Goal: Task Accomplishment & Management: Complete application form

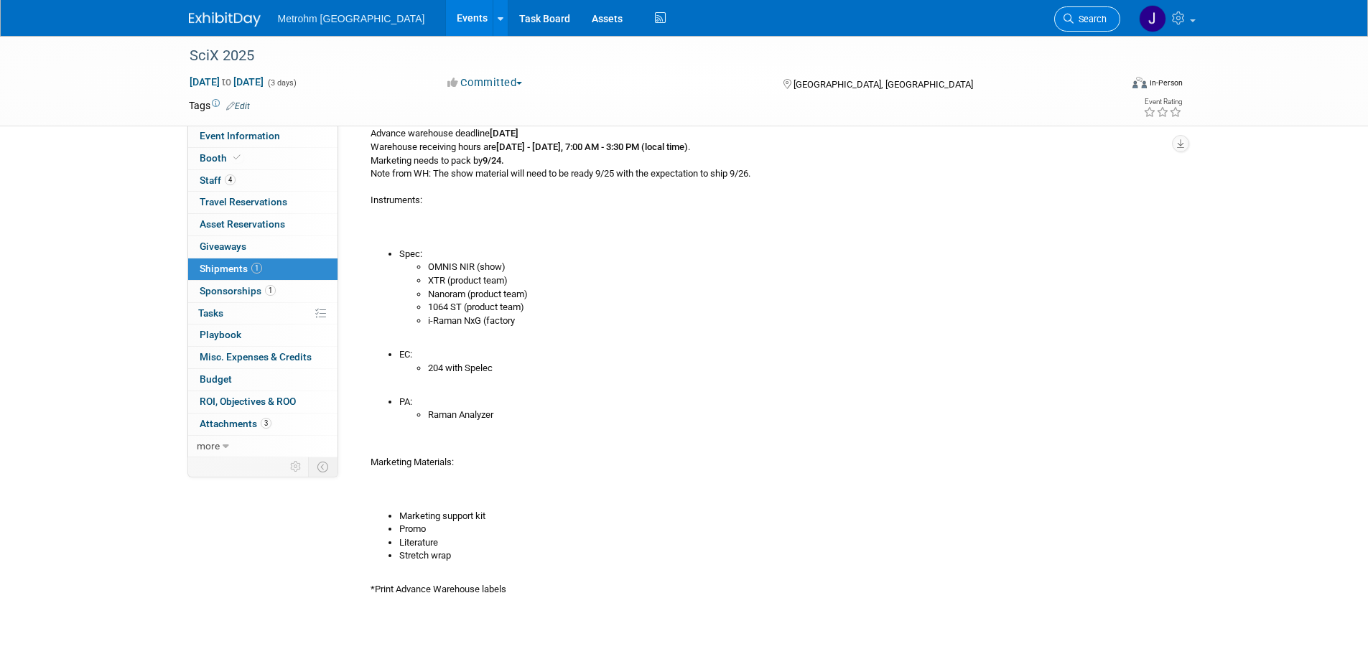
click at [1094, 19] on span "Search" at bounding box center [1090, 19] width 33 height 11
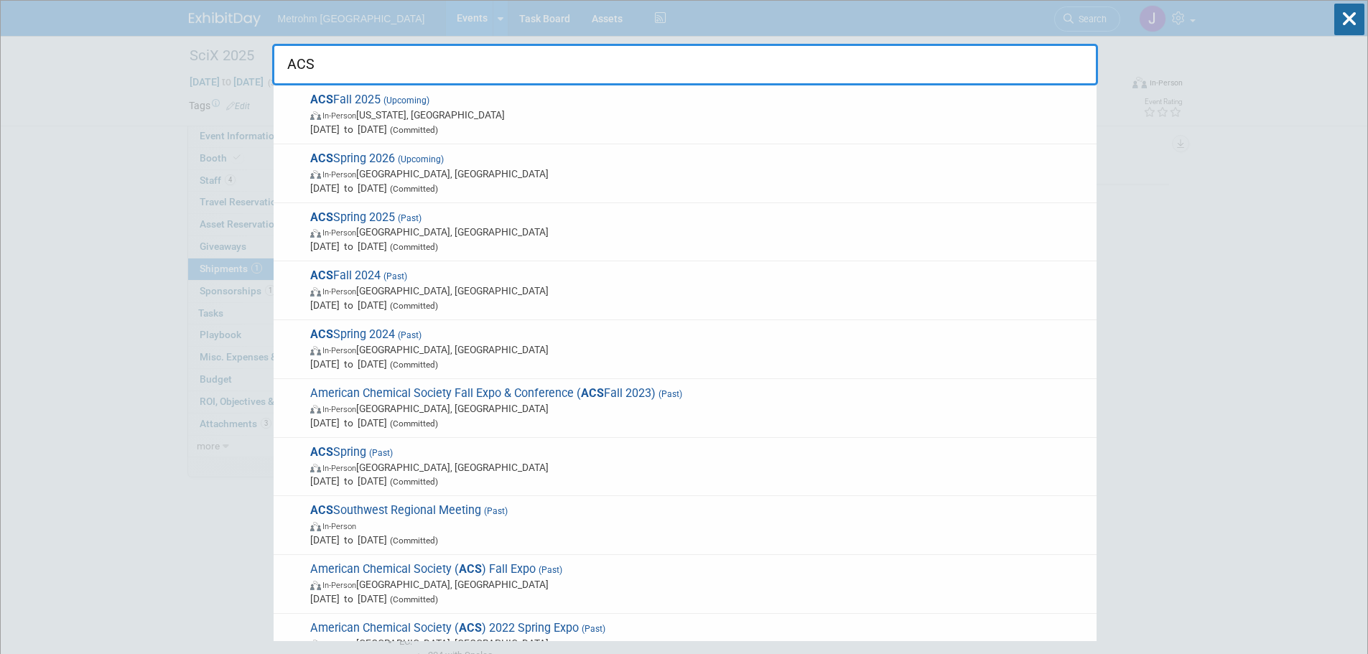
type input "ACS"
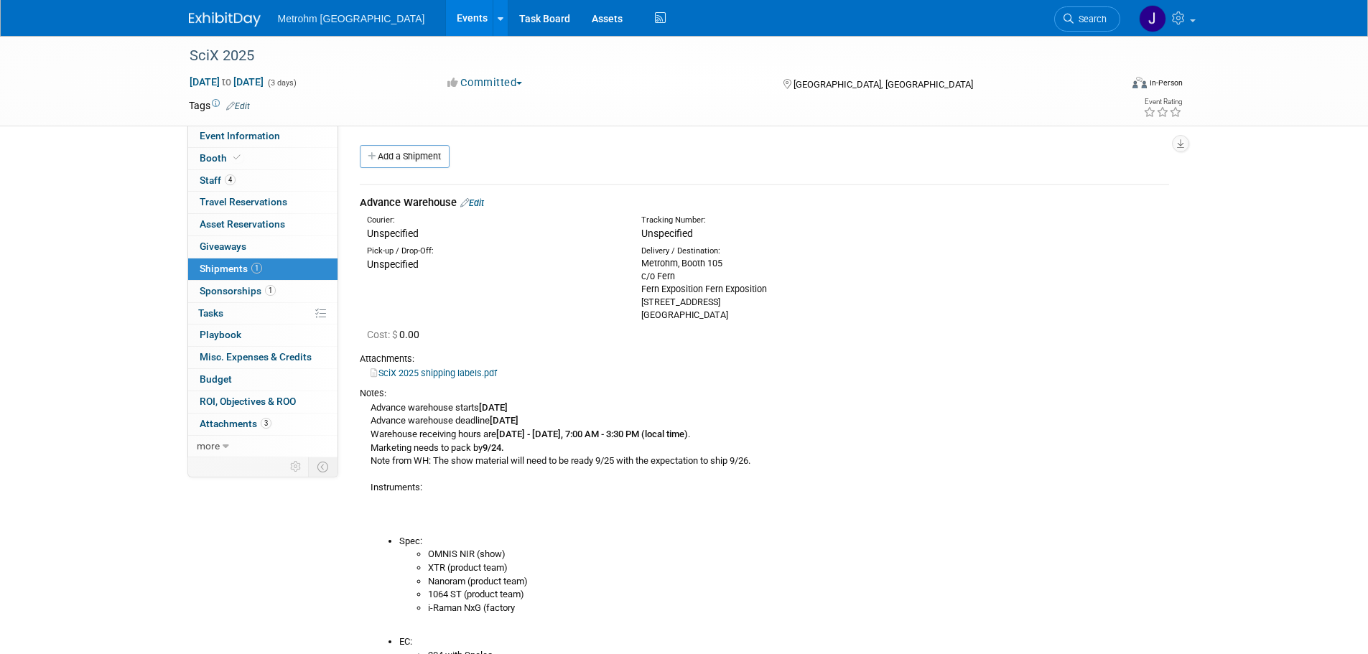
click at [213, 16] on img at bounding box center [225, 19] width 72 height 14
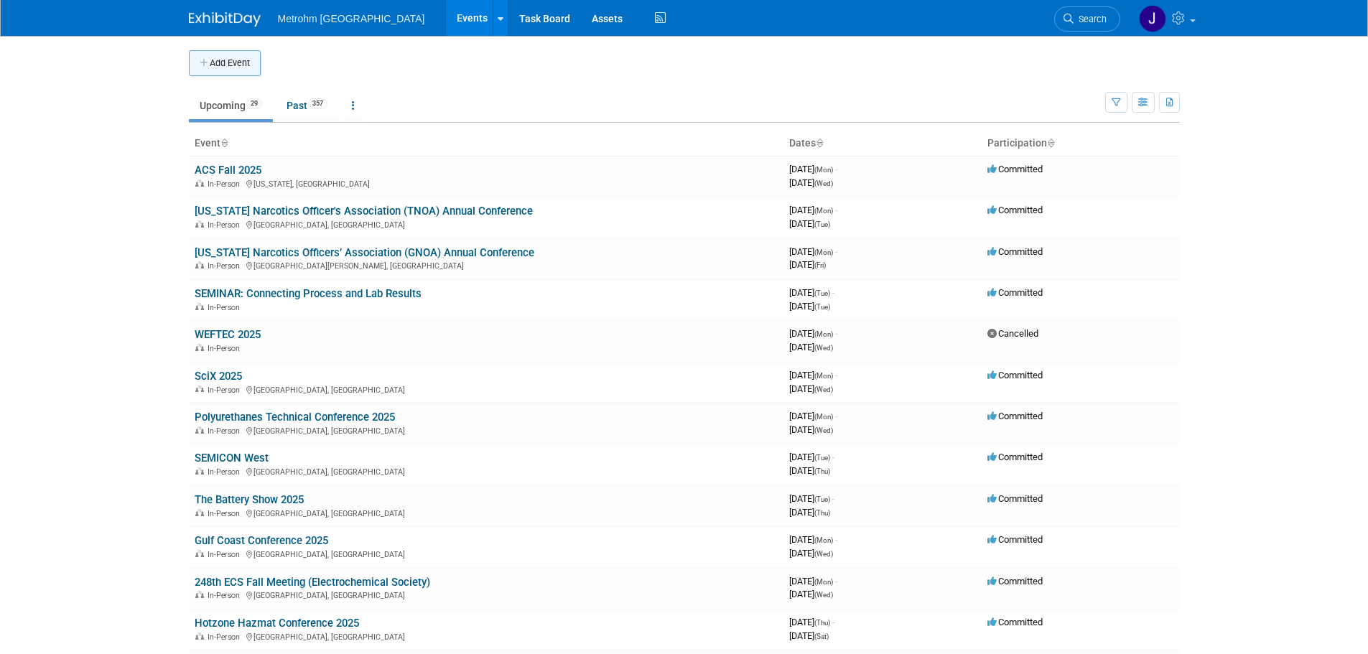
click at [238, 58] on button "Add Event" at bounding box center [225, 63] width 72 height 26
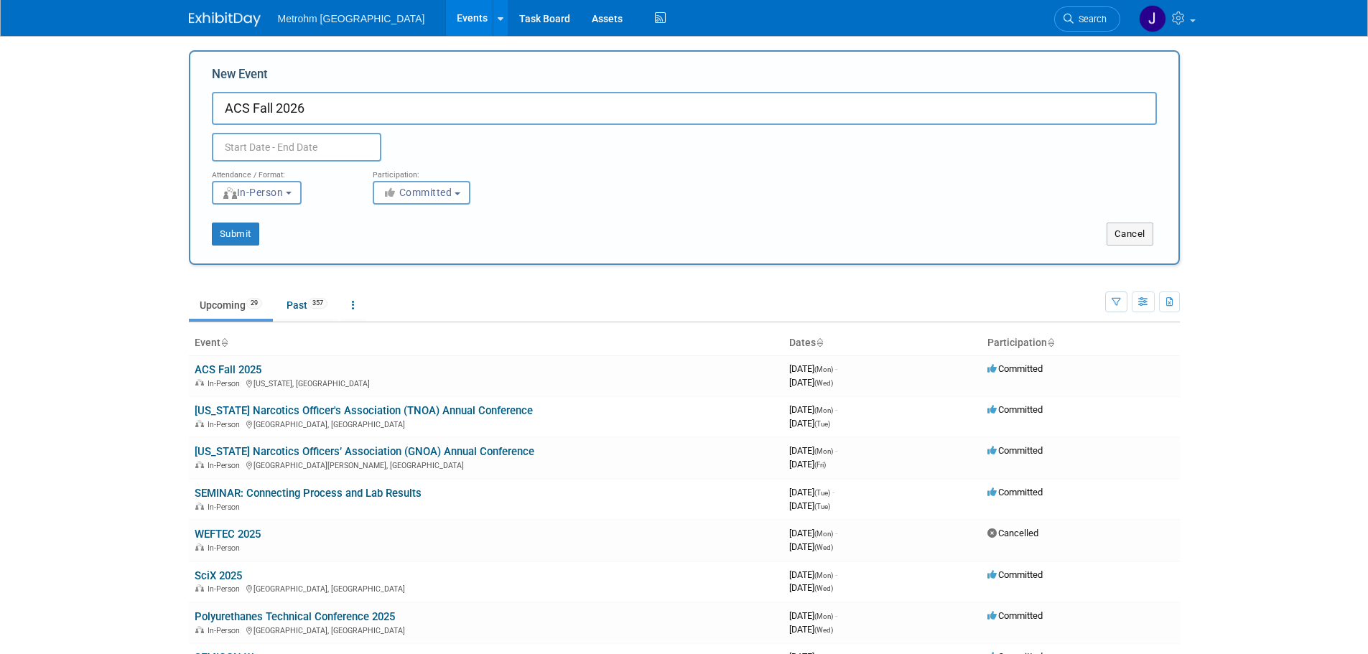
type input "ACS Fall 2026"
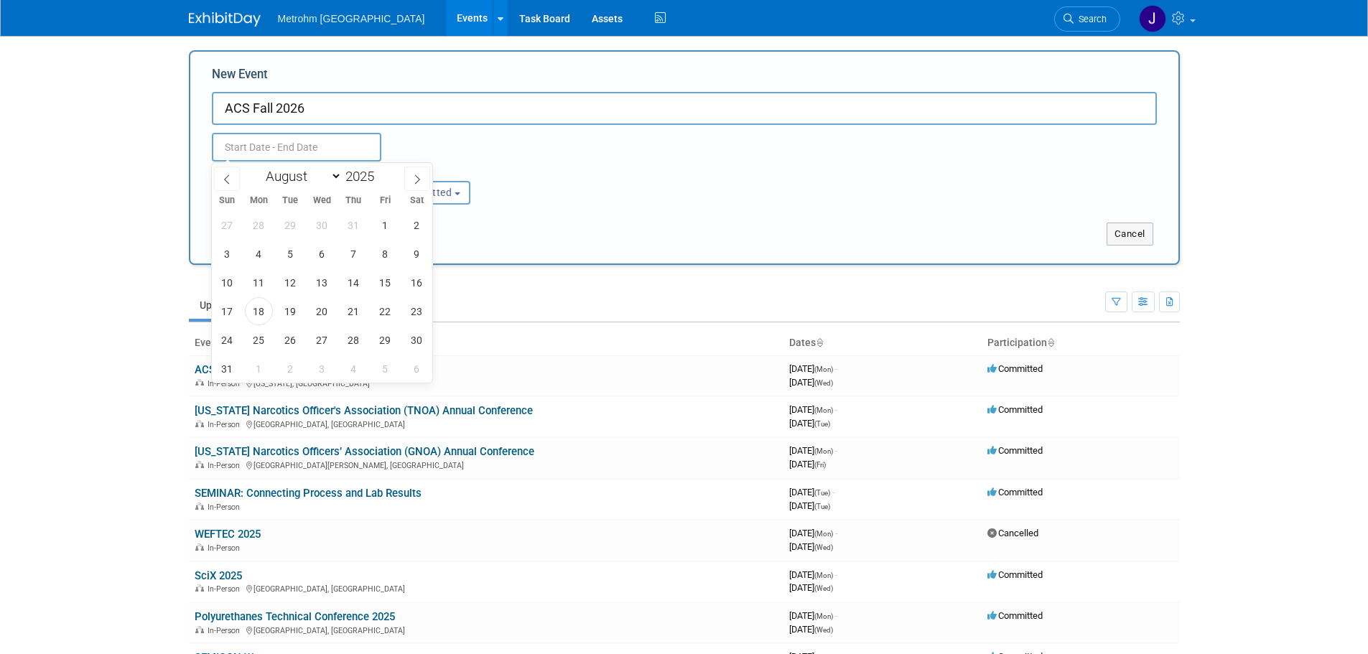
click at [230, 152] on input "text" at bounding box center [296, 147] width 169 height 29
click at [379, 173] on span at bounding box center [380, 172] width 10 height 9
type input "2026"
click at [253, 340] on span "24" at bounding box center [259, 340] width 28 height 28
click at [356, 339] on span "27" at bounding box center [354, 340] width 28 height 28
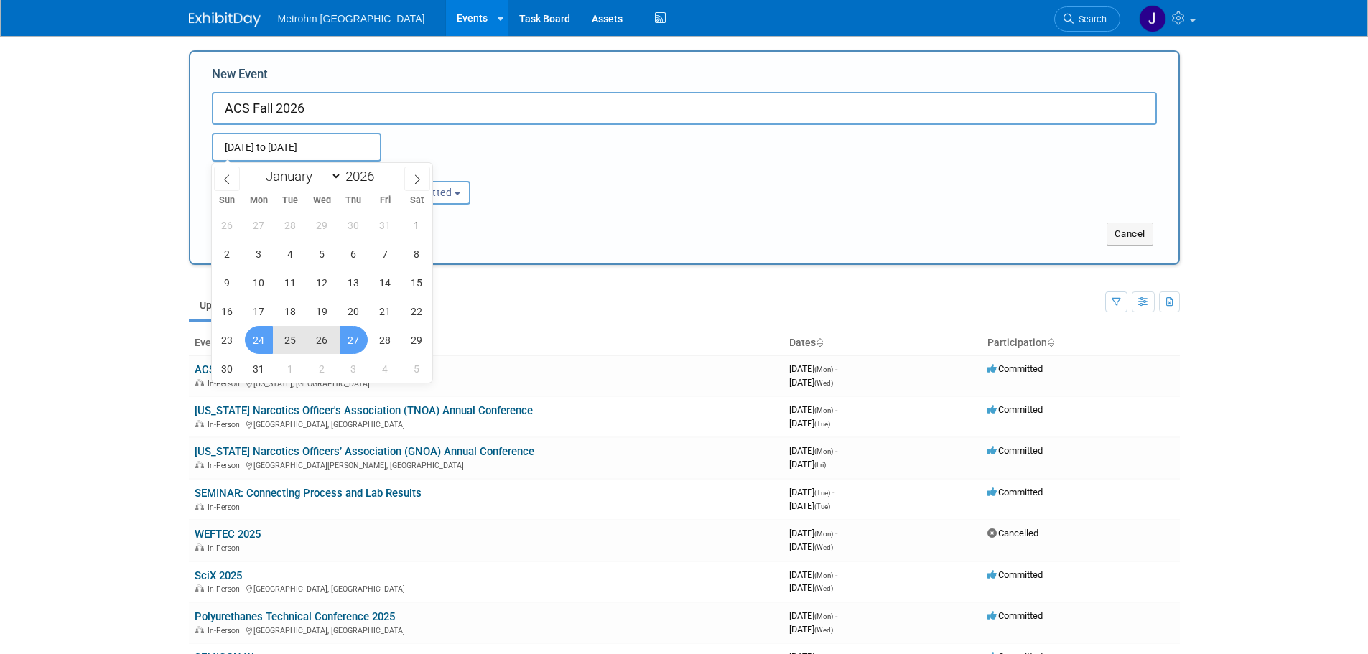
type input "[DATE] to [DATE]"
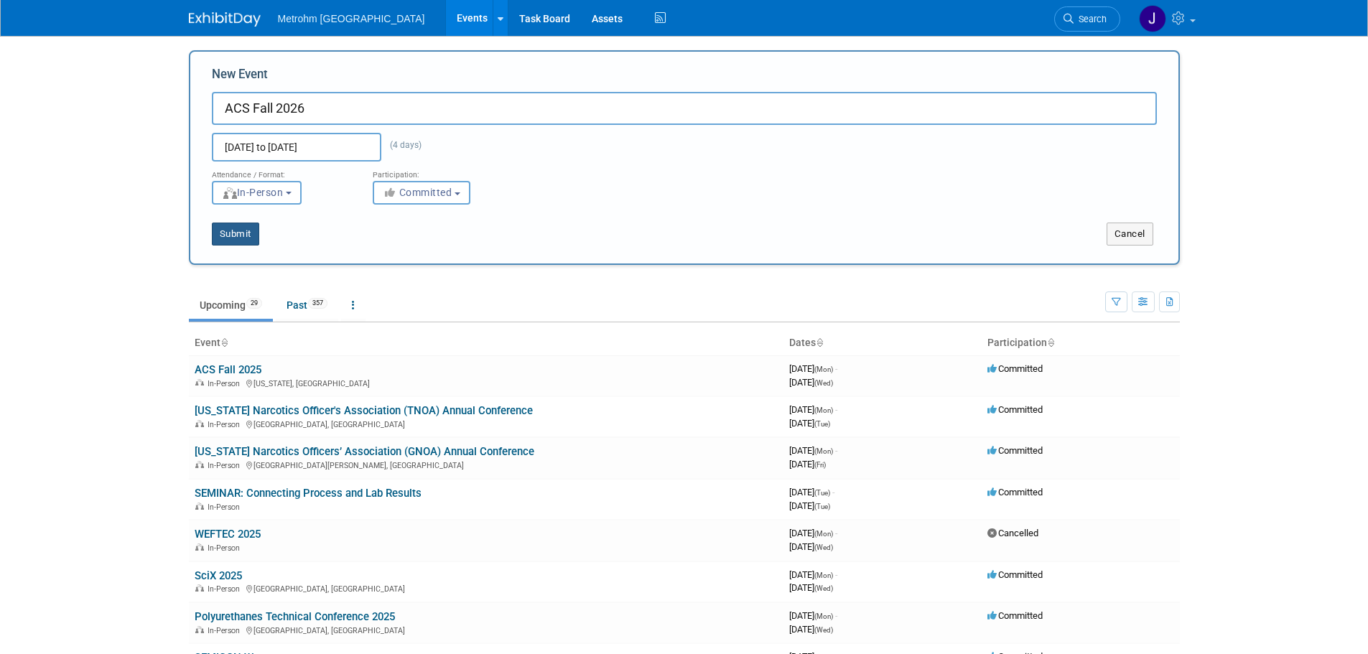
click at [242, 228] on button "Submit" at bounding box center [235, 234] width 47 height 23
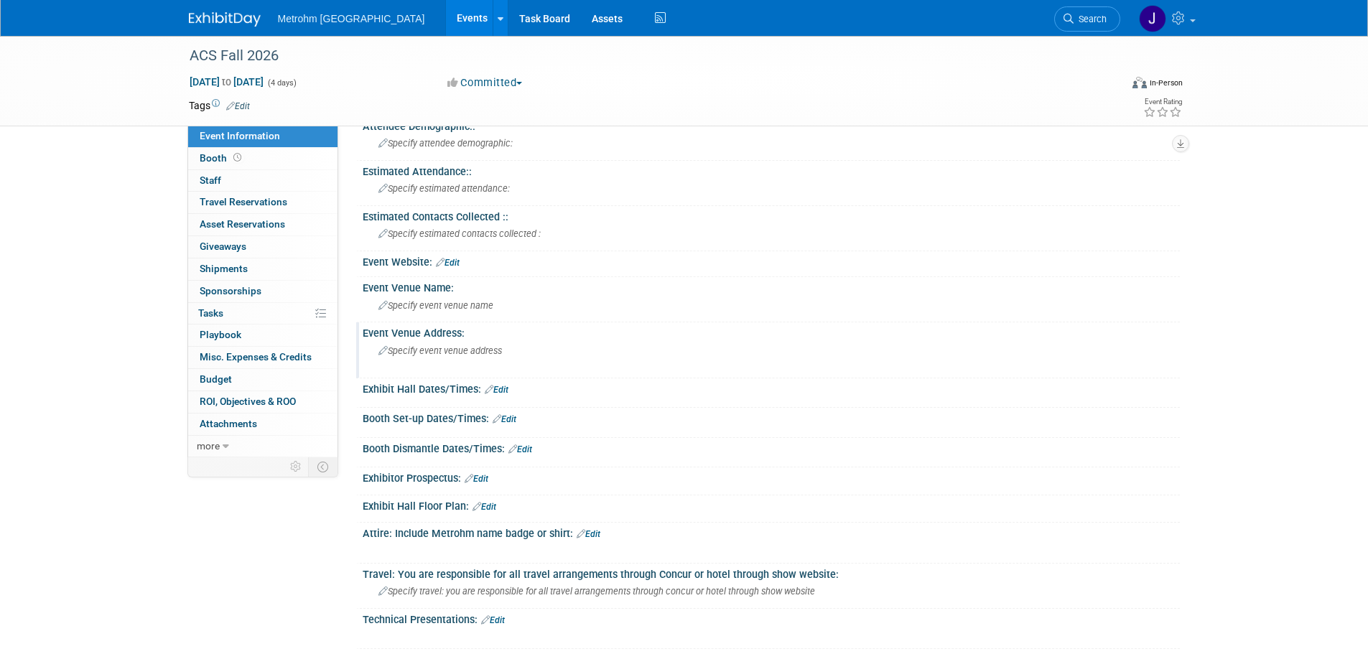
scroll to position [72, 0]
click at [462, 302] on span "Specify event venue name" at bounding box center [435, 304] width 115 height 11
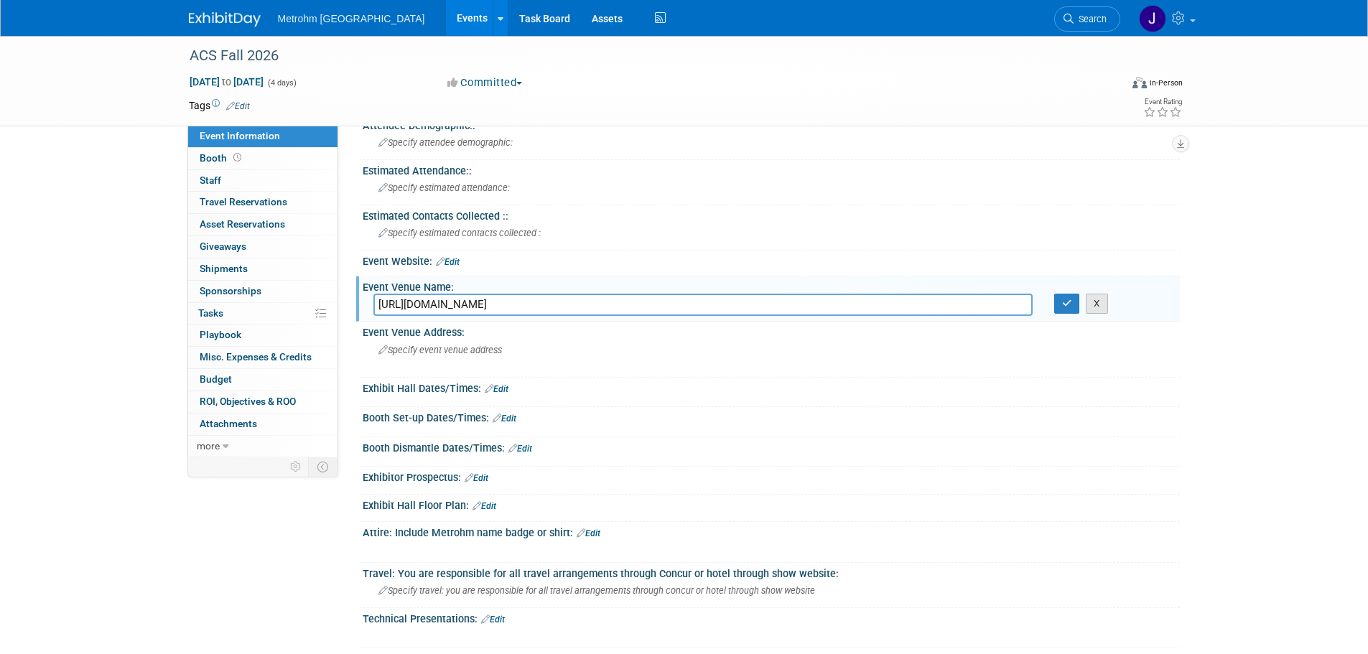
type input "[URL][DOMAIN_NAME]"
click at [1089, 304] on button "X" at bounding box center [1097, 304] width 22 height 20
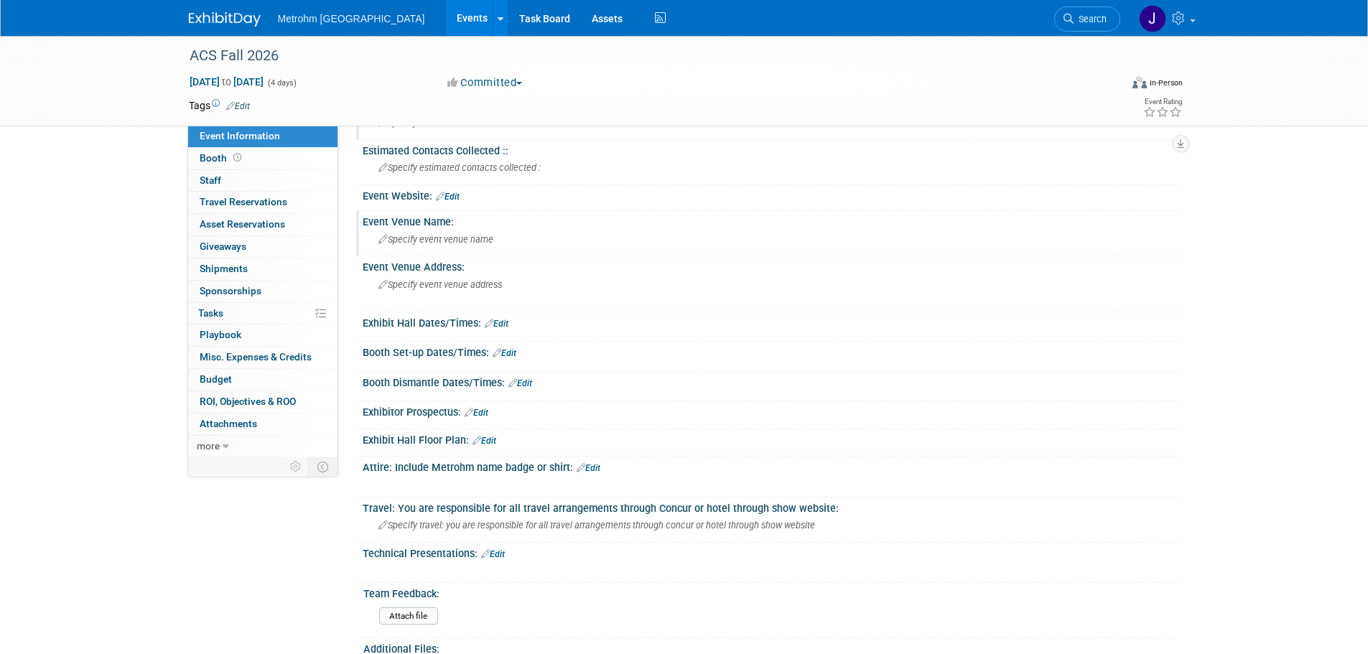
scroll to position [144, 0]
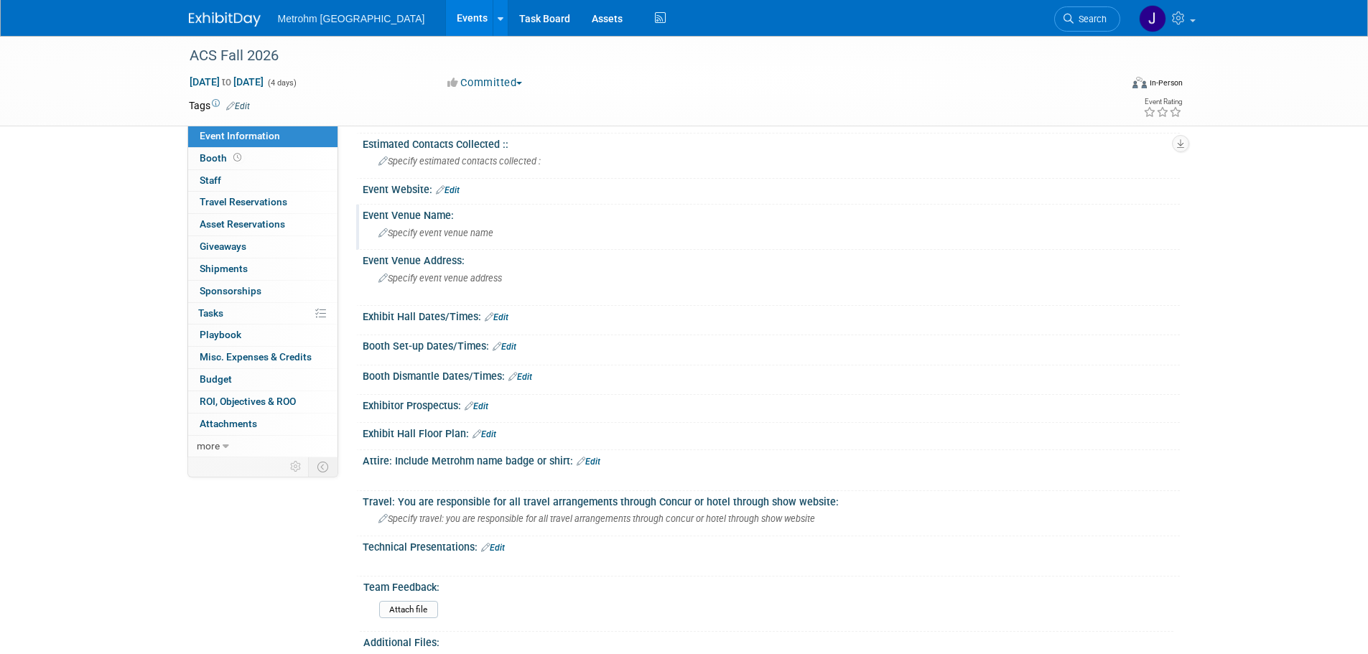
click at [494, 432] on link "Edit" at bounding box center [485, 434] width 24 height 10
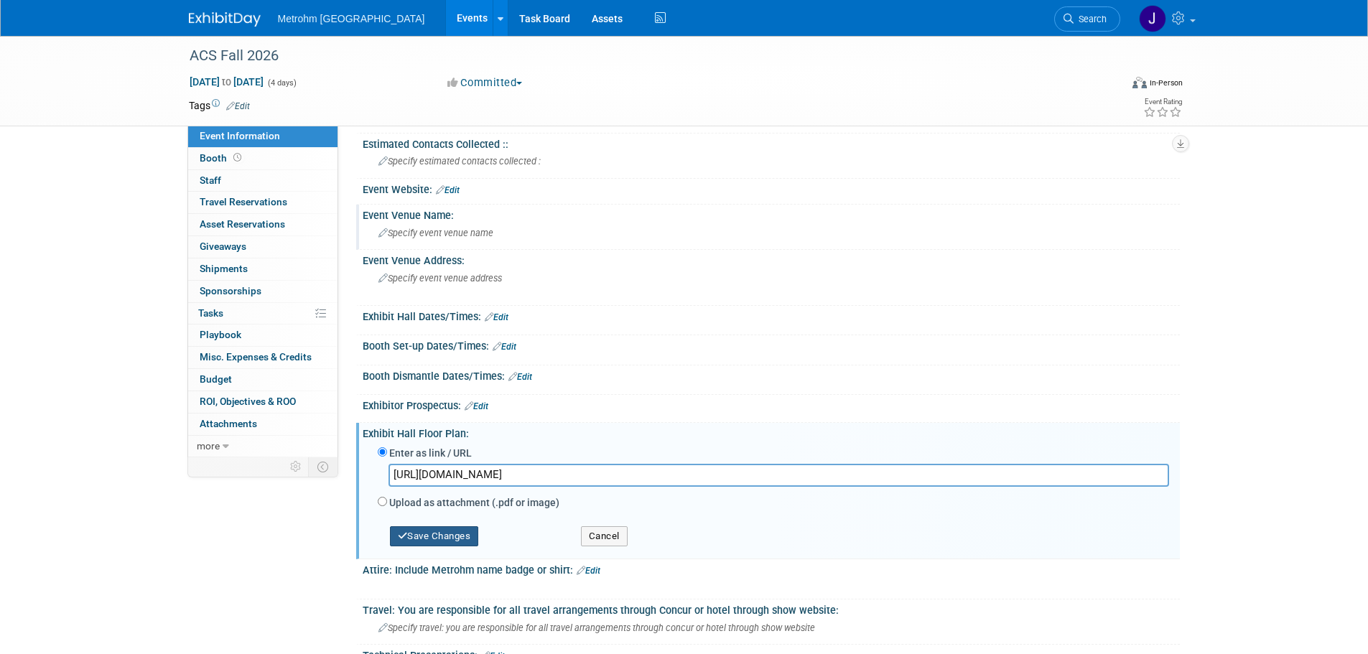
type input "[URL][DOMAIN_NAME]"
click at [460, 539] on button "Save Changes" at bounding box center [434, 536] width 89 height 20
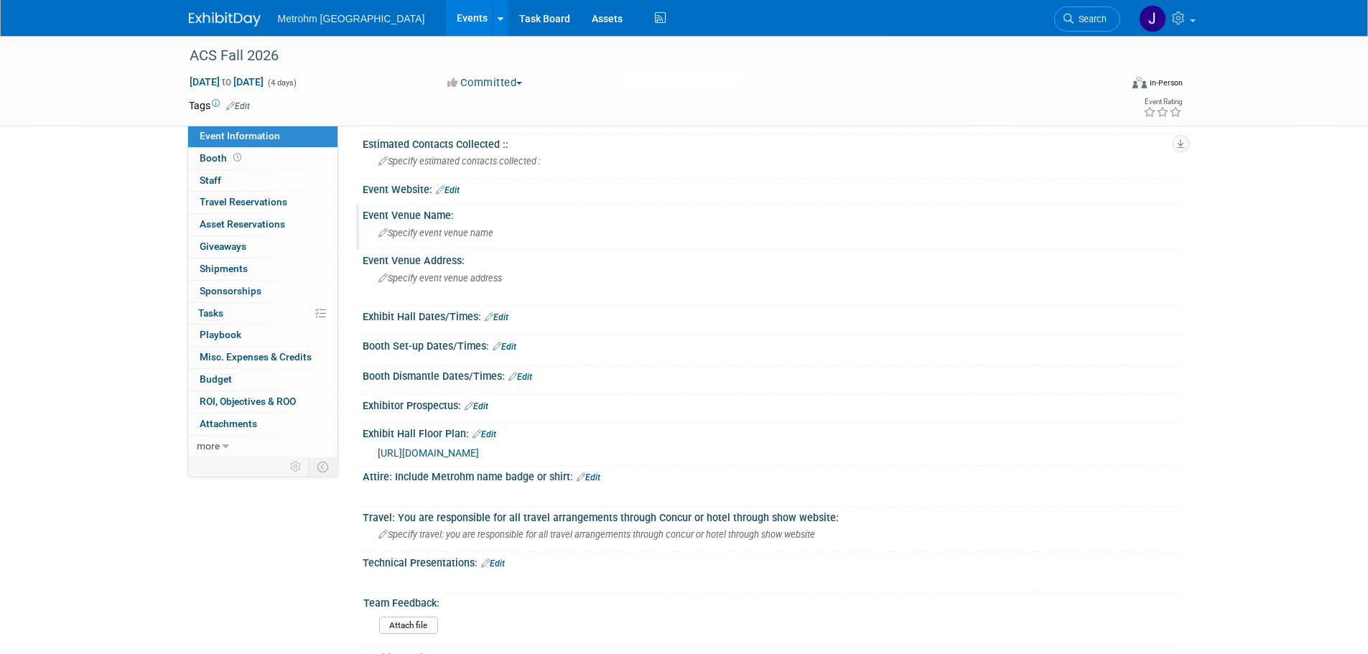
click at [455, 237] on span "Specify event venue name" at bounding box center [435, 233] width 115 height 11
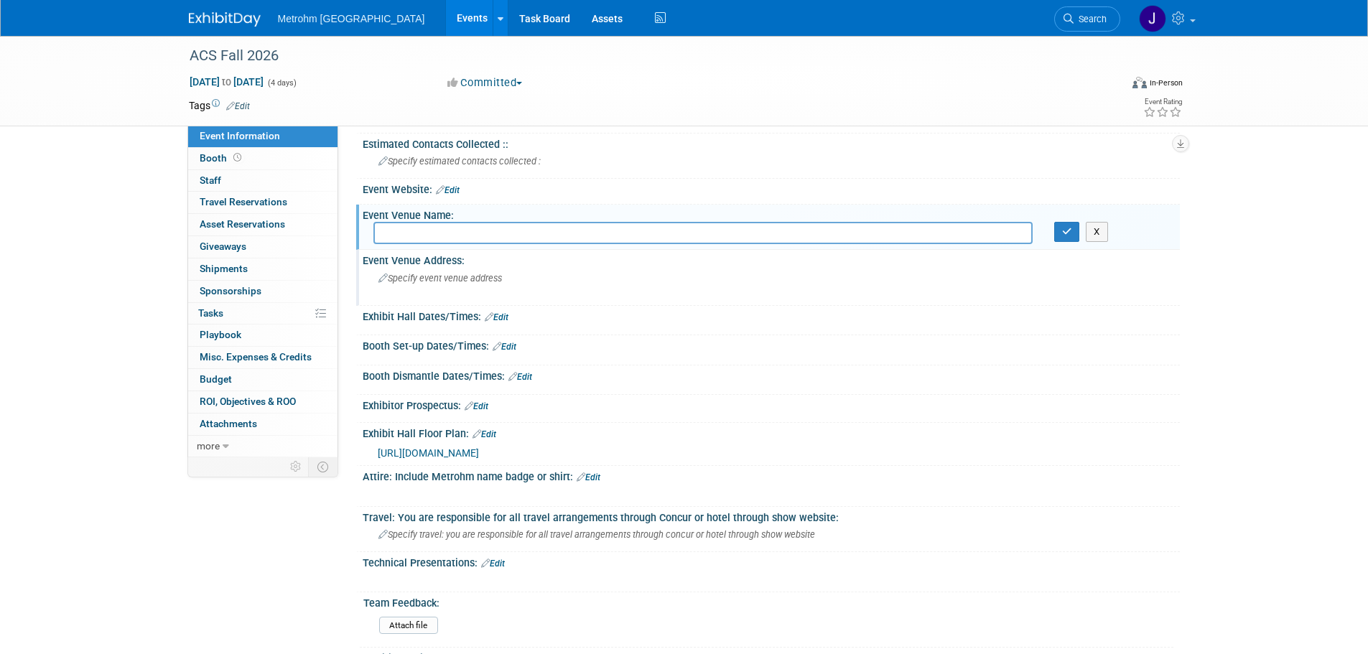
click at [463, 281] on span "Specify event venue address" at bounding box center [440, 278] width 124 height 11
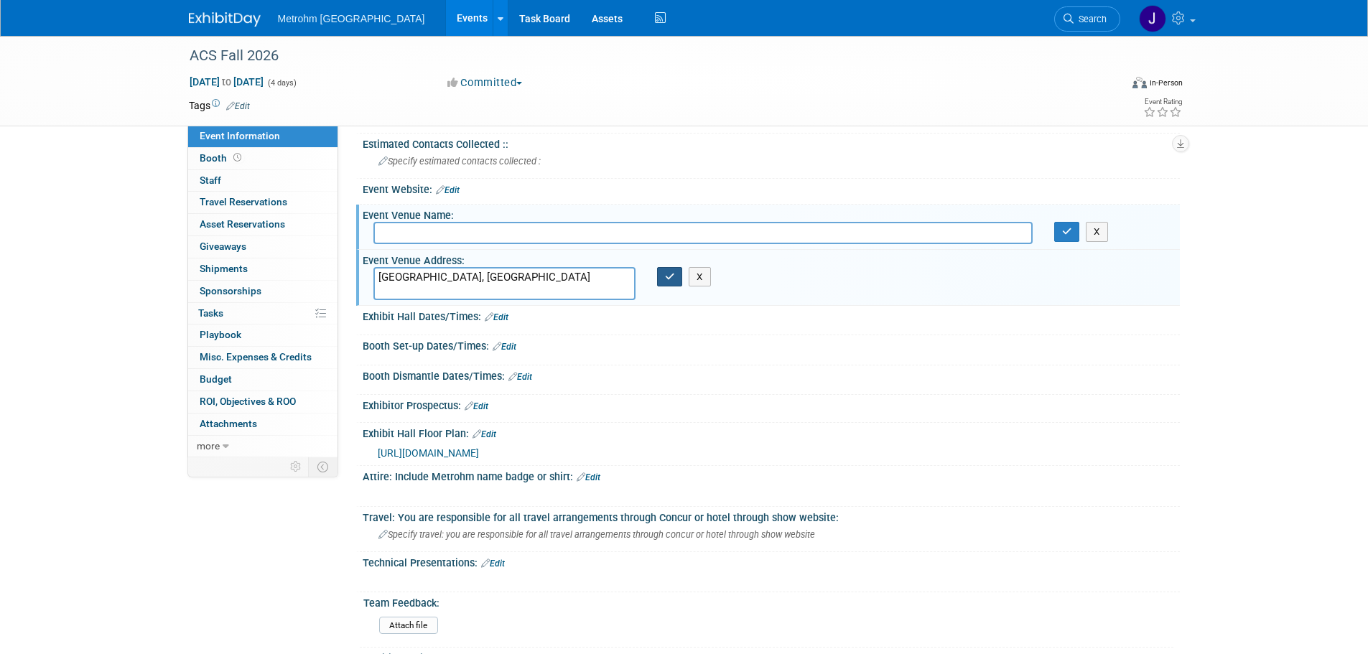
type textarea "[GEOGRAPHIC_DATA], [GEOGRAPHIC_DATA]"
click at [673, 281] on icon "button" at bounding box center [670, 276] width 10 height 9
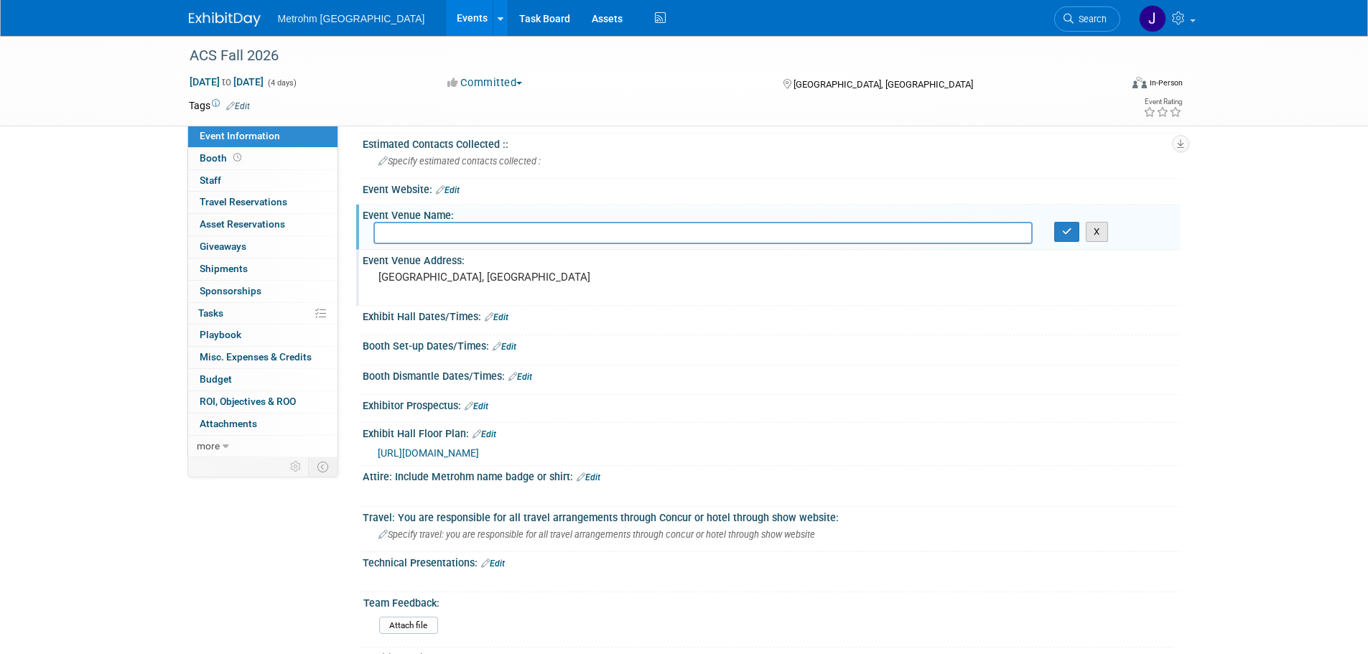
click at [1099, 233] on button "X" at bounding box center [1097, 232] width 22 height 20
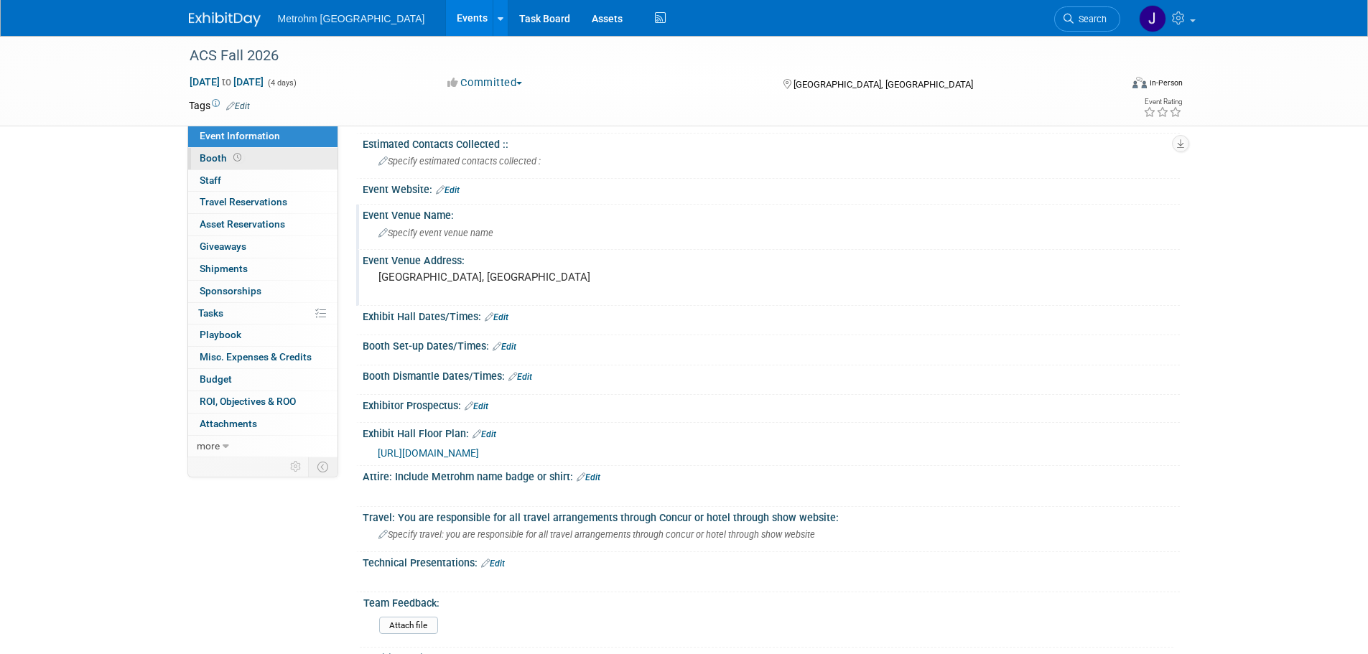
click at [276, 160] on link "Booth" at bounding box center [262, 159] width 149 height 22
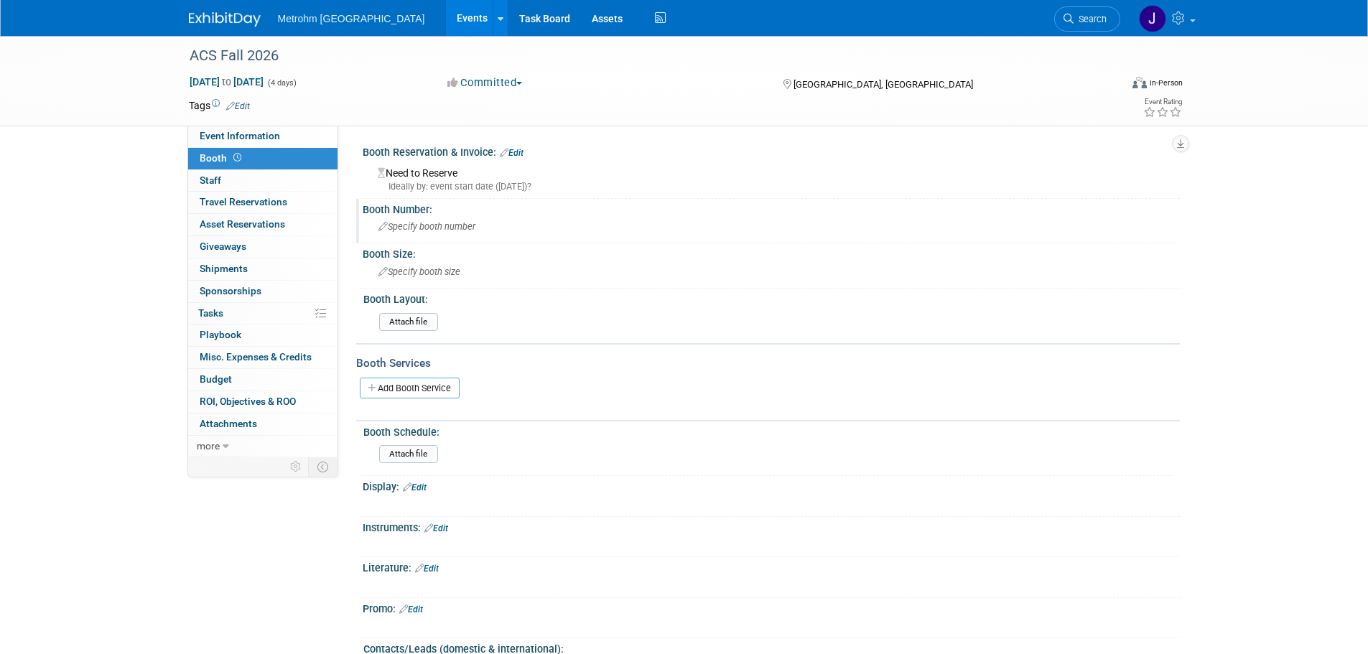
click at [416, 233] on div "Specify booth number" at bounding box center [771, 226] width 796 height 22
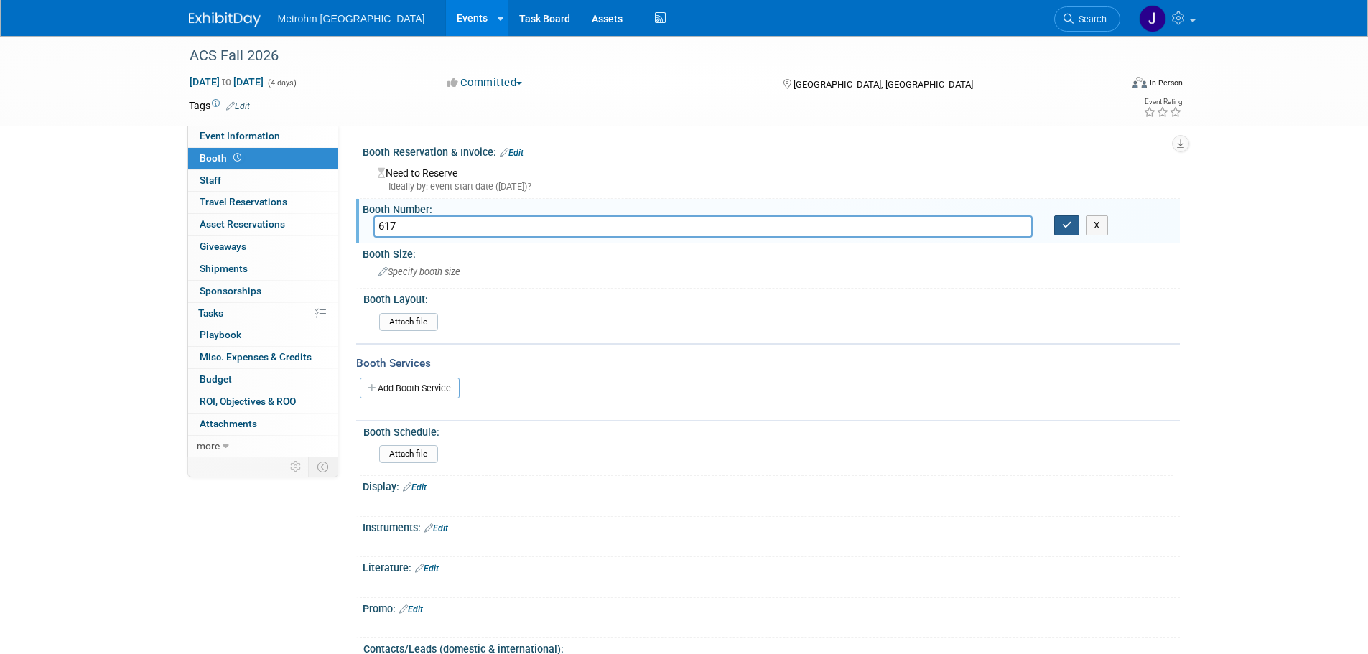
type input "617"
click at [1066, 223] on icon "button" at bounding box center [1067, 224] width 10 height 9
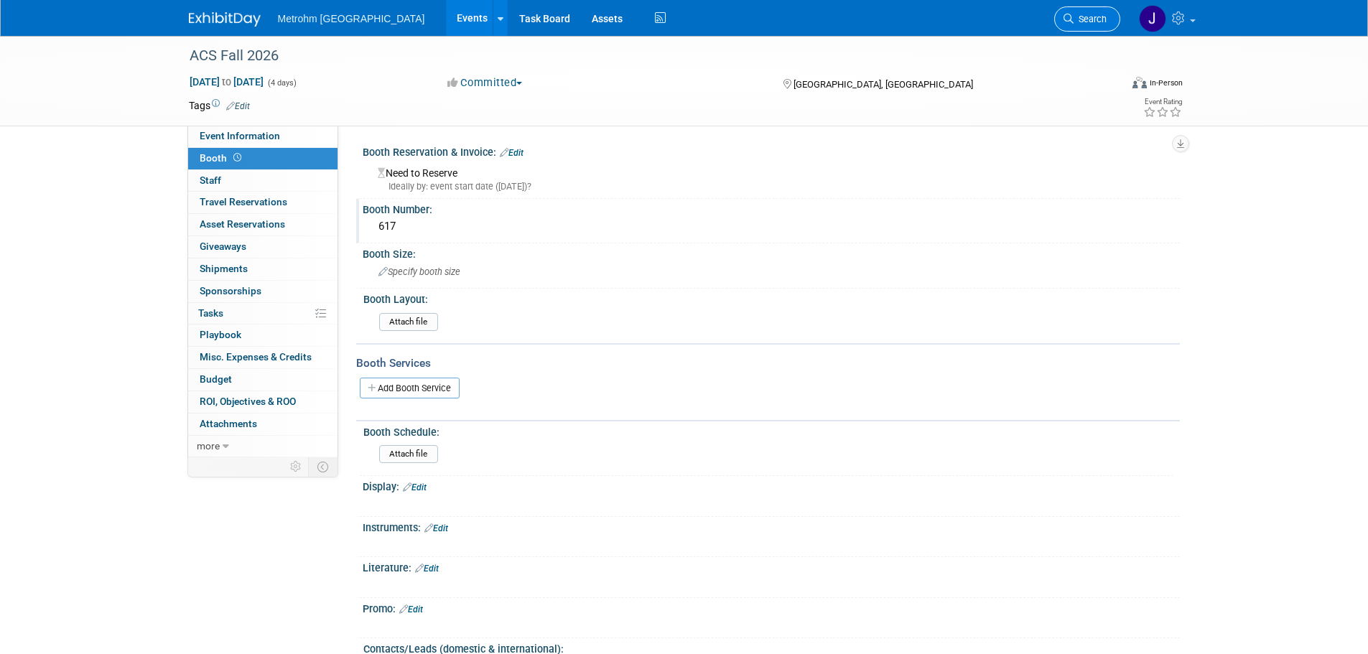
click at [1074, 8] on link "Search" at bounding box center [1087, 18] width 66 height 25
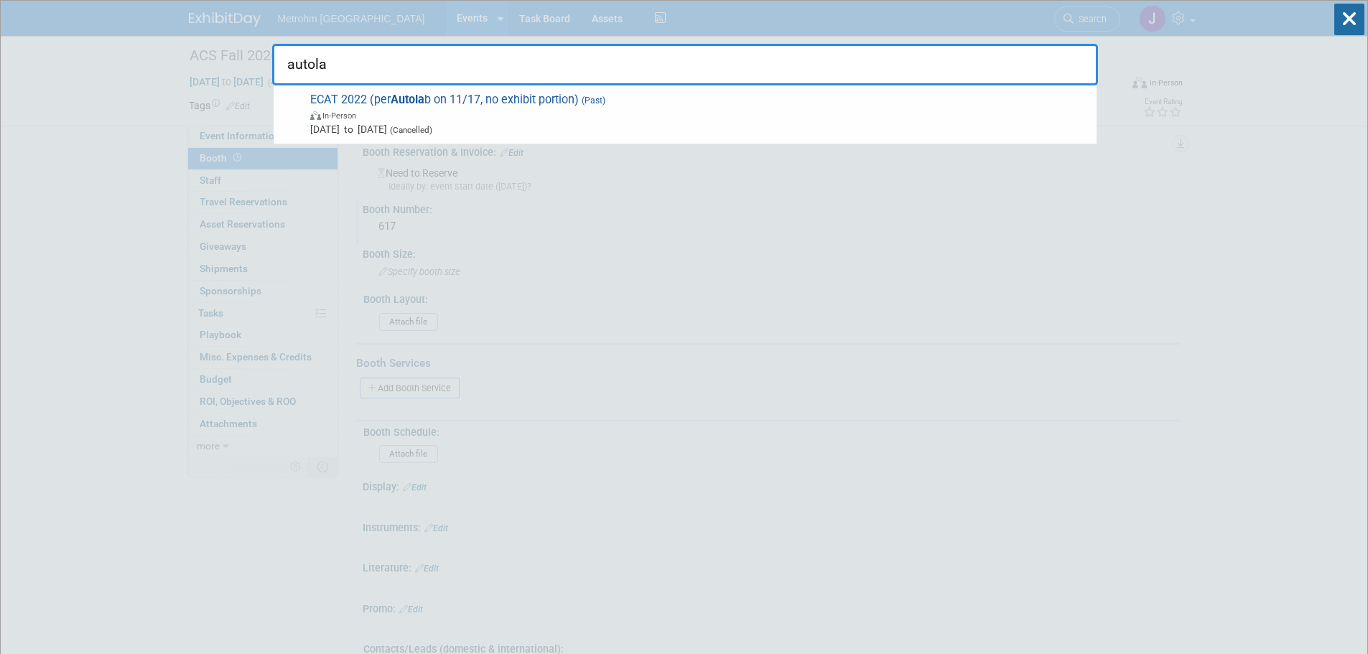
type input "autola"
drag, startPoint x: 382, startPoint y: 65, endPoint x: 158, endPoint y: 62, distance: 224.1
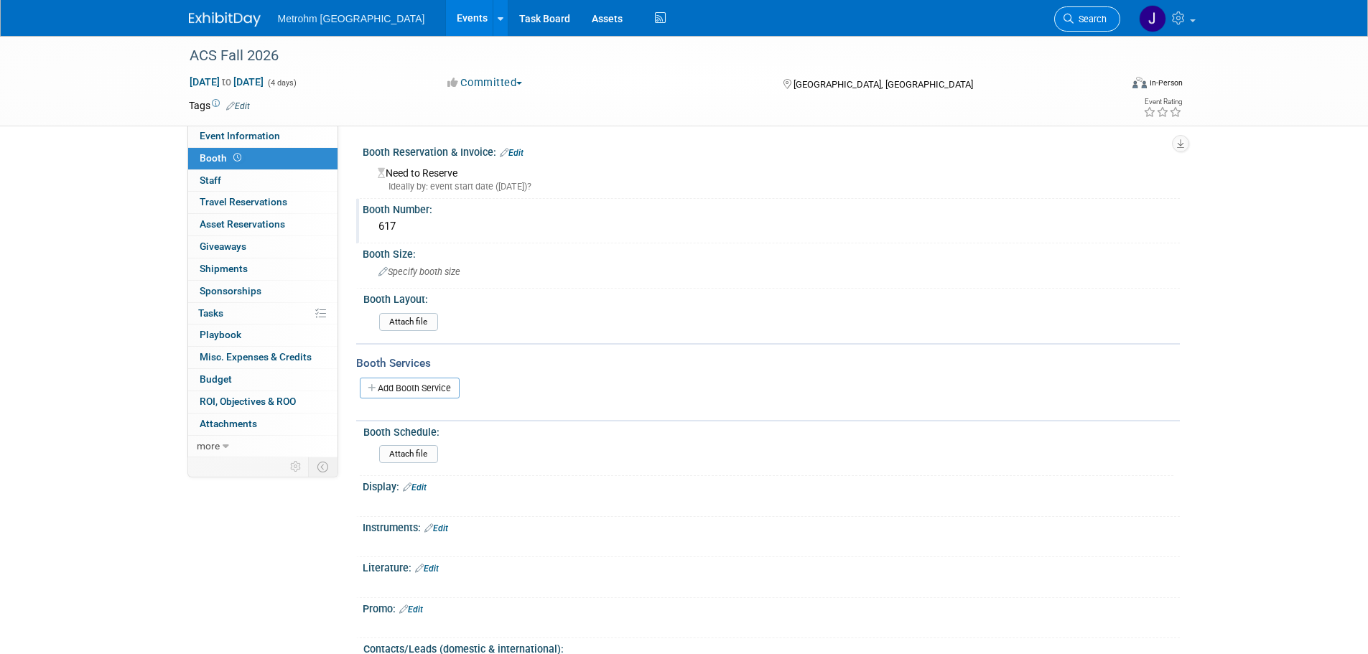
click at [1078, 22] on span "Search" at bounding box center [1090, 19] width 33 height 11
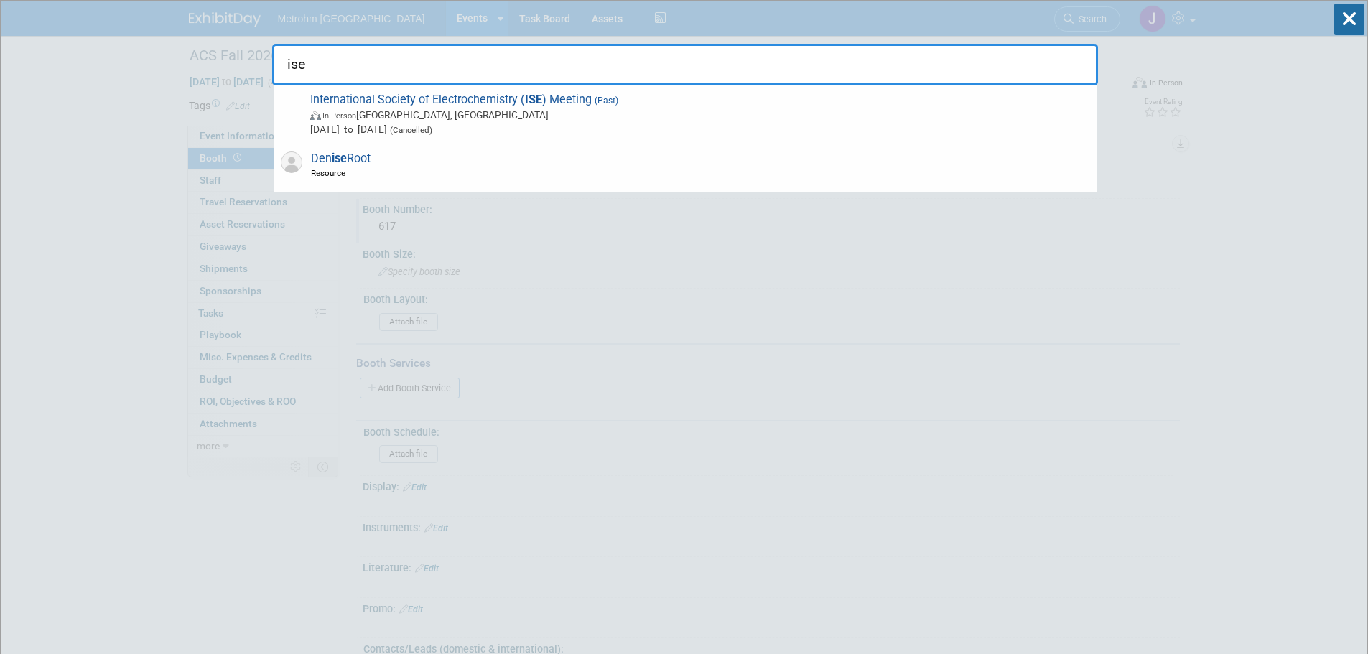
type input "ise"
